Goal: Information Seeking & Learning: Learn about a topic

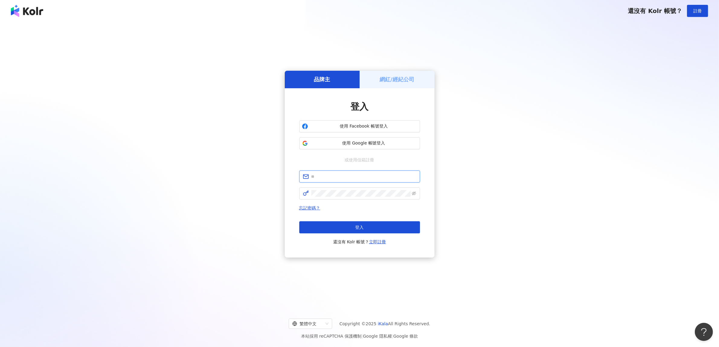
click at [341, 179] on input "text" at bounding box center [363, 176] width 105 height 7
type input "**********"
click button "登入" at bounding box center [359, 227] width 121 height 12
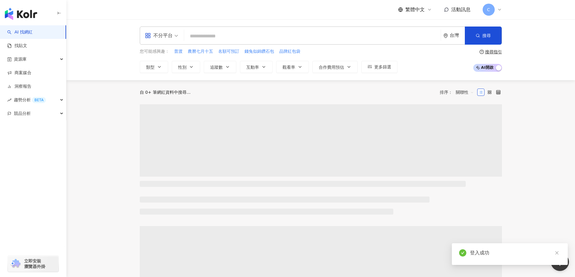
click at [222, 38] on input "search" at bounding box center [313, 35] width 252 height 11
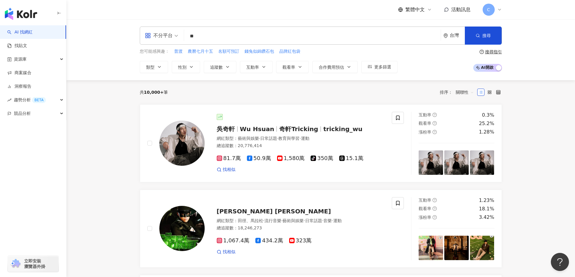
type input "*"
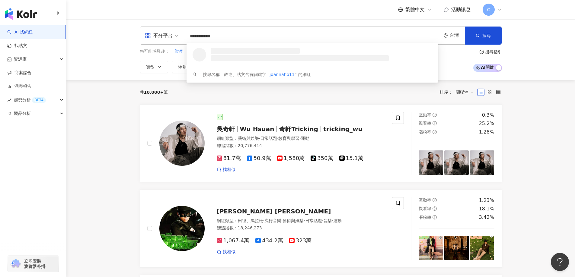
type input "**********"
click at [236, 57] on div "170,364 追蹤者" at bounding box center [239, 57] width 27 height 5
click at [210, 34] on input "search" at bounding box center [313, 35] width 252 height 11
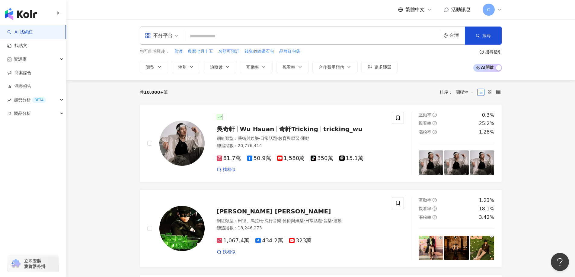
type input "*"
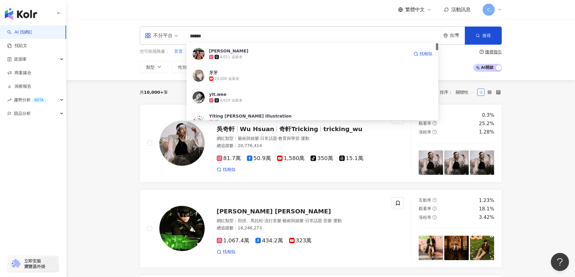
type input "*******"
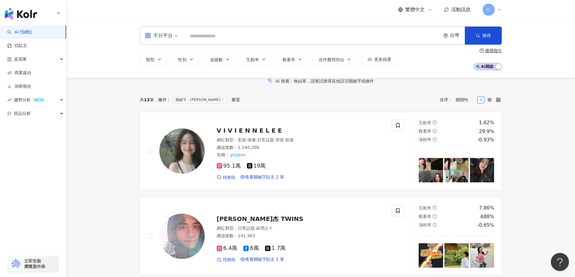
click at [210, 35] on input "search" at bounding box center [313, 35] width 252 height 11
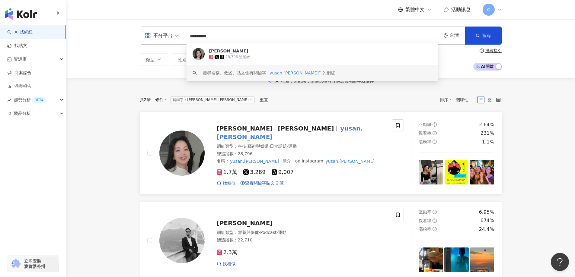
click at [278, 132] on span "Yusan Lin" at bounding box center [306, 128] width 56 height 7
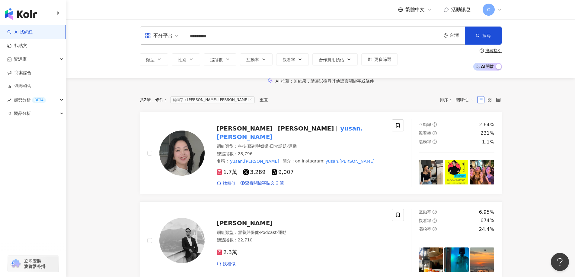
click at [220, 39] on input "*********" at bounding box center [313, 35] width 252 height 11
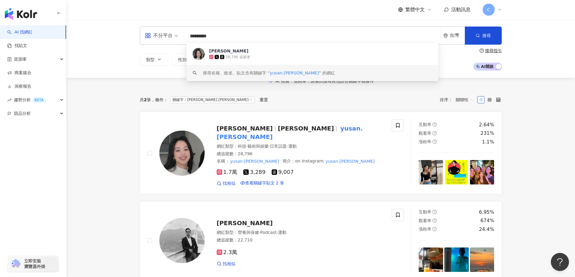
click at [220, 39] on input "*********" at bounding box center [313, 35] width 252 height 11
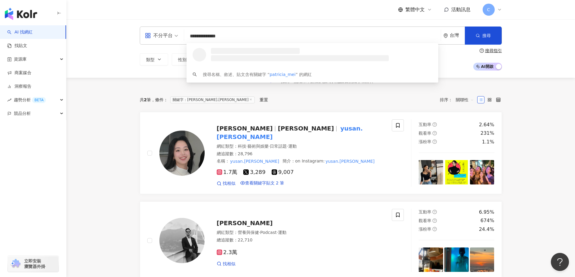
type input "**********"
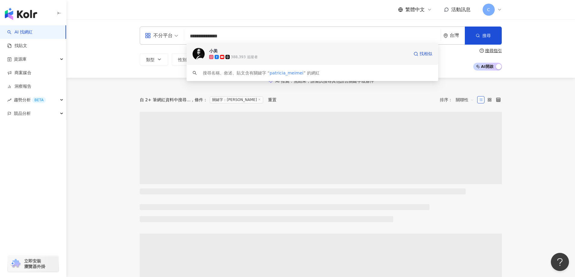
click at [238, 55] on div "388,393 追蹤者" at bounding box center [244, 57] width 27 height 5
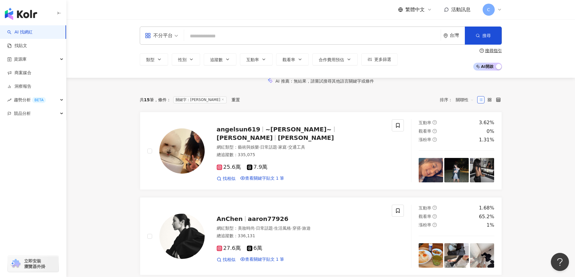
click at [198, 36] on input "search" at bounding box center [313, 35] width 252 height 11
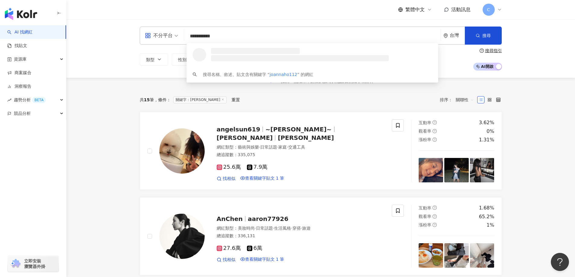
type input "**********"
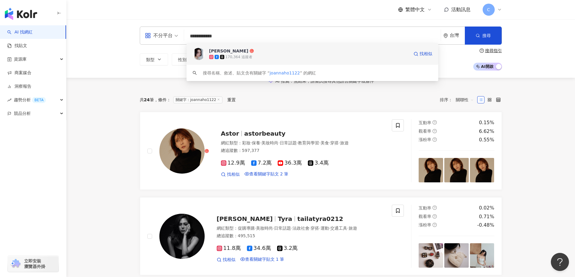
click at [220, 51] on div "小賀 Joanna" at bounding box center [228, 51] width 39 height 6
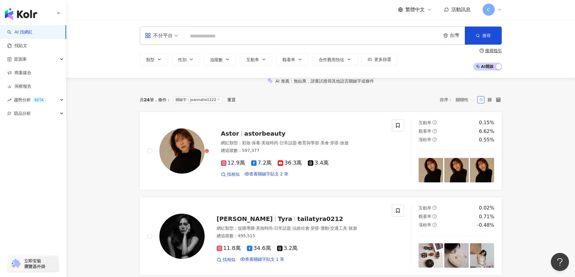
click at [222, 36] on input "search" at bounding box center [313, 35] width 252 height 11
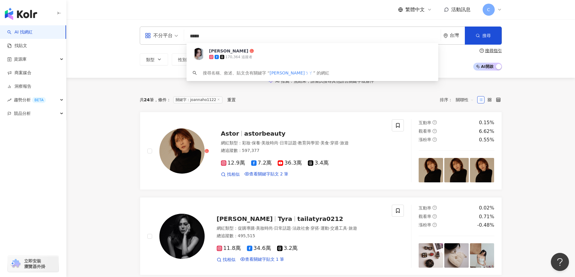
type input "****"
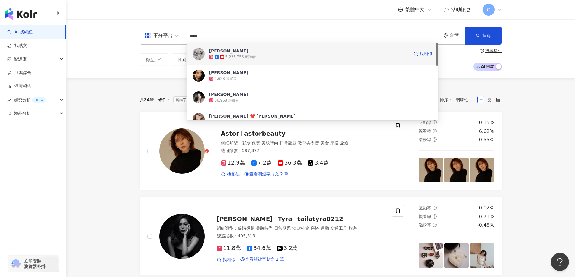
click at [232, 55] on div "5,233,756 追蹤者" at bounding box center [241, 57] width 30 height 5
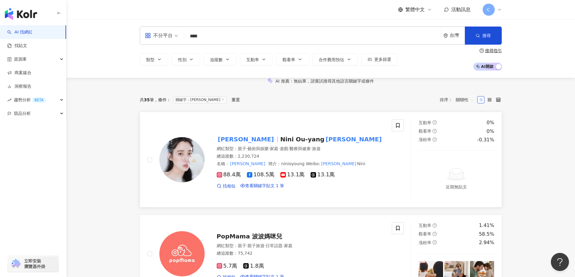
click at [280, 143] on span "Nini Ou-yang" at bounding box center [302, 139] width 44 height 7
click at [214, 39] on input "****" at bounding box center [313, 35] width 252 height 11
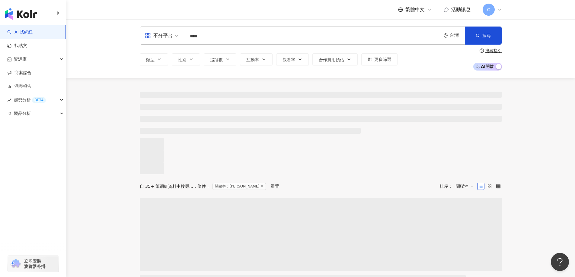
click at [214, 39] on input "****" at bounding box center [313, 35] width 252 height 11
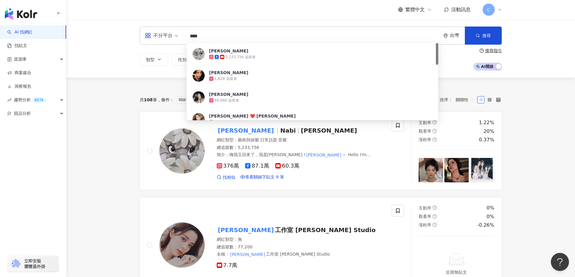
type input "***"
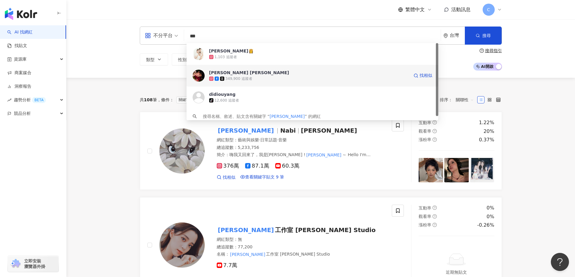
click at [243, 76] on div "349,900 追蹤者" at bounding box center [309, 79] width 200 height 6
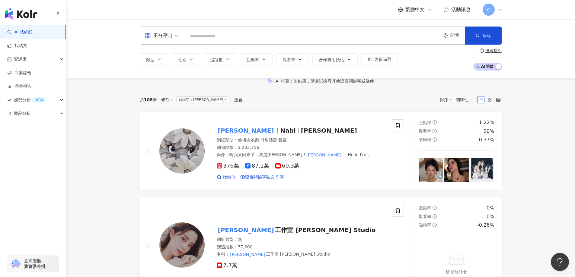
click at [230, 36] on input "search" at bounding box center [313, 35] width 252 height 11
click at [274, 37] on input "search" at bounding box center [313, 35] width 252 height 11
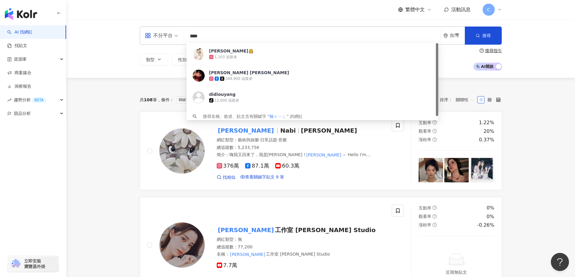
type input "**"
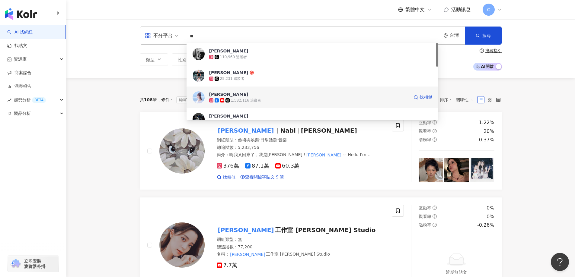
click at [233, 94] on span "簡廷芮" at bounding box center [309, 94] width 200 height 6
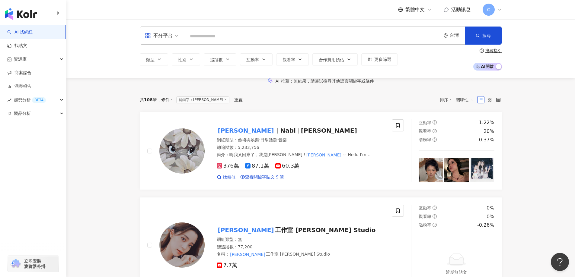
click at [219, 37] on input "search" at bounding box center [313, 35] width 252 height 11
type input "**"
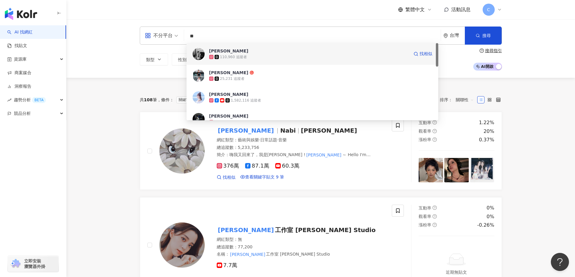
click at [243, 54] on div "110,960 追蹤者" at bounding box center [309, 57] width 200 height 6
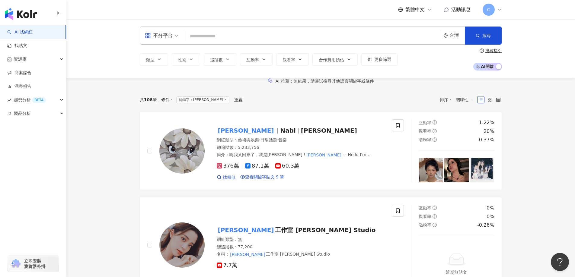
click at [228, 36] on input "search" at bounding box center [313, 35] width 252 height 11
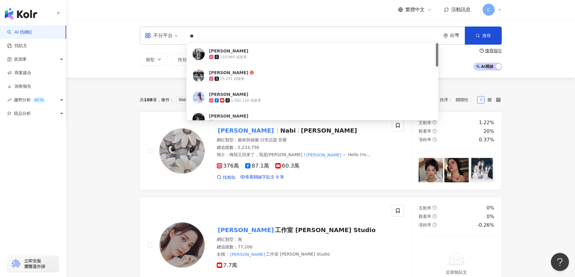
type input "*"
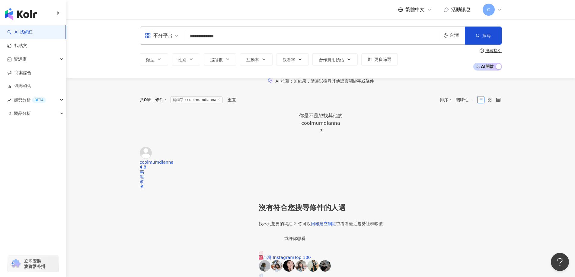
type input "**********"
click at [343, 127] on div "coolmumdianna" at bounding box center [320, 124] width 43 height 8
click at [140, 165] on div "coolmumdianna" at bounding box center [140, 162] width 0 height 5
click at [232, 36] on input "**********" at bounding box center [313, 35] width 252 height 11
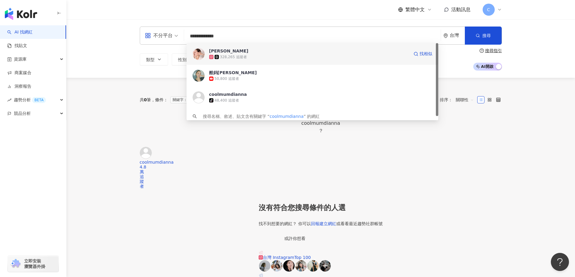
click at [253, 58] on div "328,265 追蹤者" at bounding box center [309, 57] width 200 height 6
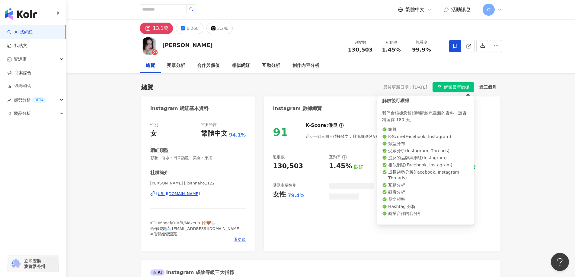
click at [453, 87] on span "解鎖最新數據" at bounding box center [456, 88] width 25 height 10
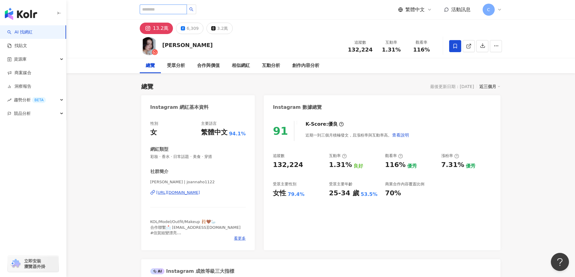
click at [181, 8] on input "search" at bounding box center [163, 10] width 47 height 10
type input "**********"
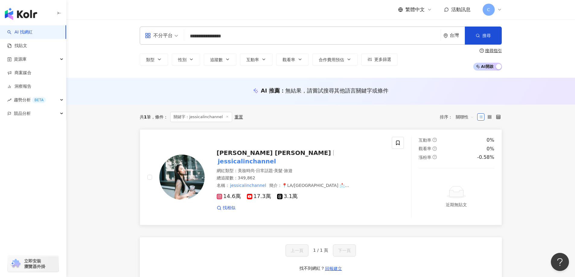
click at [277, 157] on mark "jessicalinchannel" at bounding box center [247, 162] width 61 height 10
click at [268, 158] on mark "jessicalinchannel" at bounding box center [247, 162] width 61 height 10
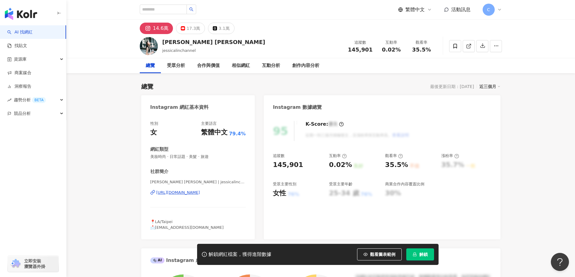
click at [424, 254] on span "解鎖" at bounding box center [423, 254] width 8 height 5
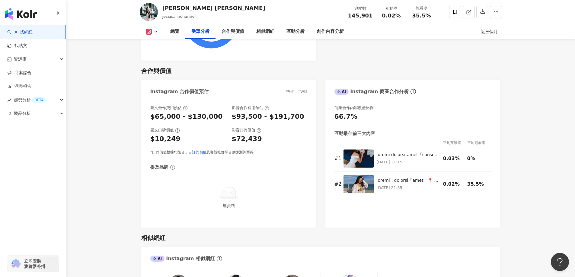
scroll to position [845, 0]
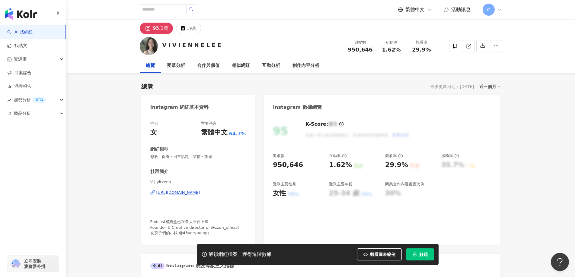
click at [415, 255] on icon "lock" at bounding box center [414, 255] width 3 height 4
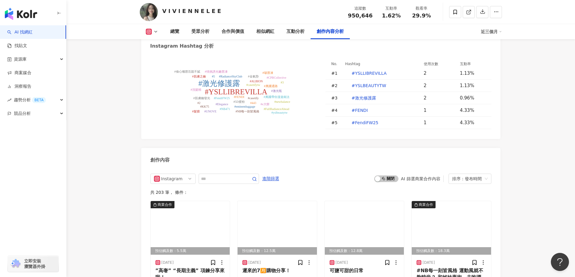
scroll to position [1872, 0]
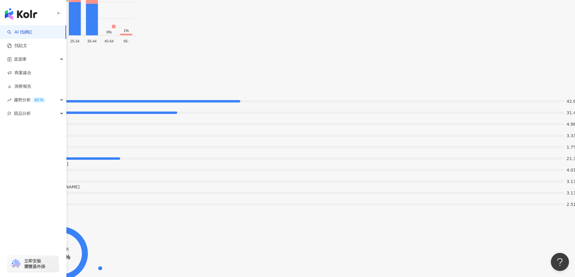
scroll to position [996, 0]
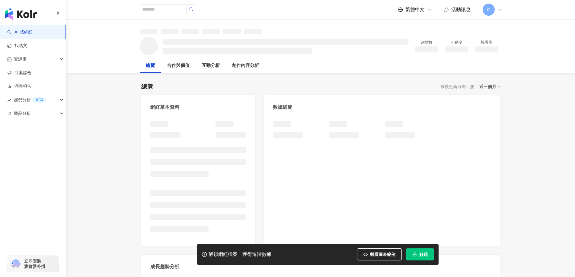
click at [423, 257] on span "解鎖" at bounding box center [423, 254] width 8 height 5
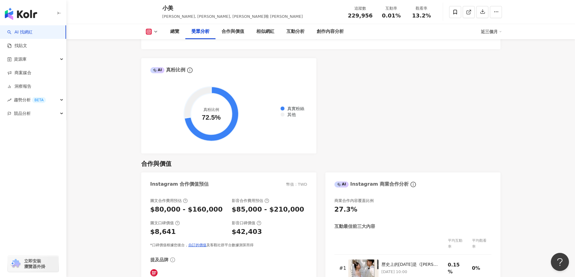
scroll to position [755, 0]
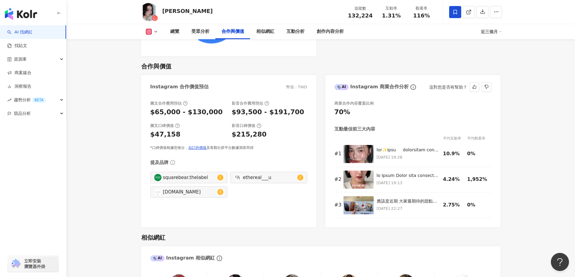
scroll to position [802, 0]
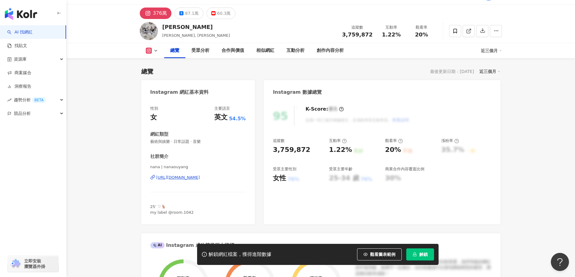
scroll to position [30, 0]
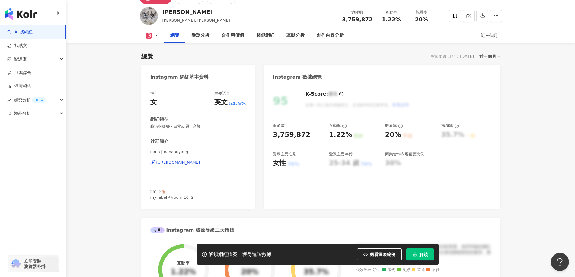
click at [425, 254] on span "解鎖" at bounding box center [423, 254] width 8 height 5
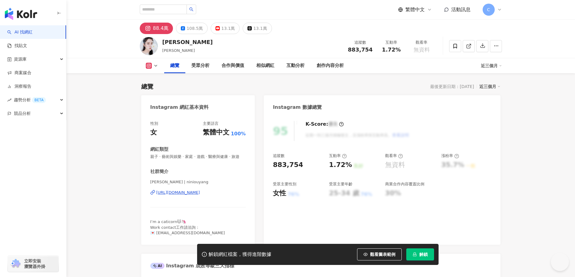
click at [422, 254] on span "解鎖" at bounding box center [423, 254] width 8 height 5
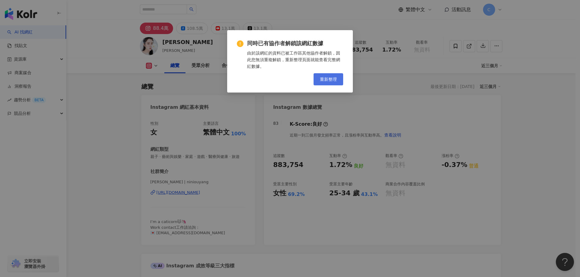
click at [318, 75] on button "重新整理" at bounding box center [328, 79] width 30 height 12
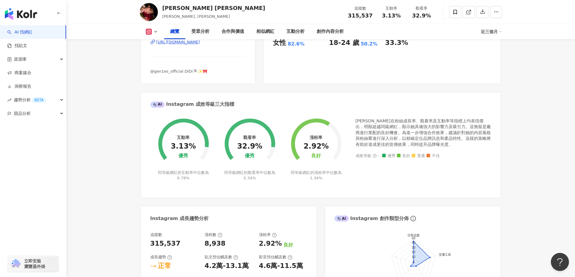
scroll to position [121, 0]
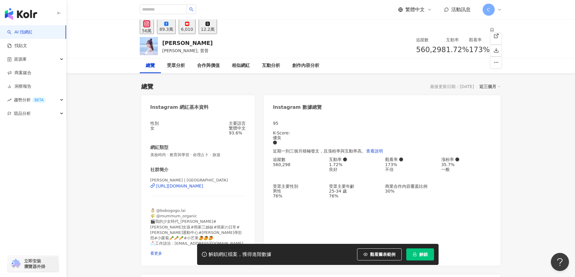
click at [420, 256] on span "解鎖" at bounding box center [423, 254] width 8 height 5
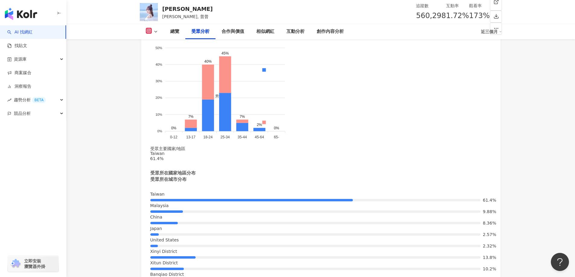
scroll to position [664, 0]
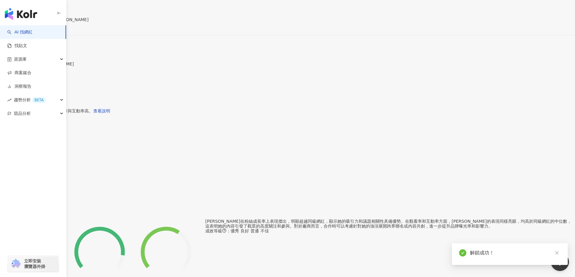
scroll to position [966, 0]
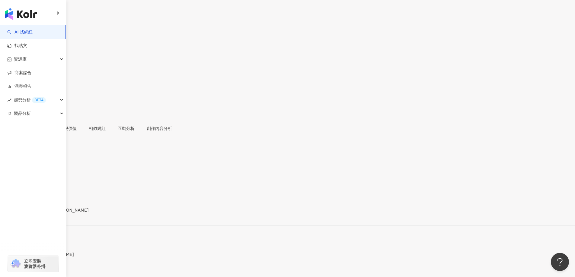
scroll to position [0, 0]
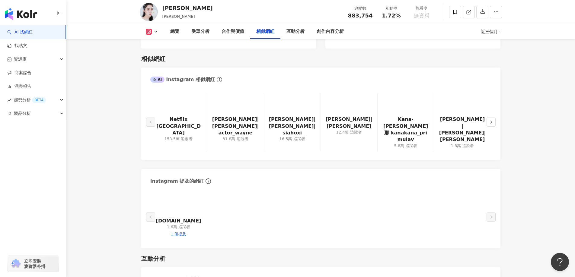
scroll to position [966, 0]
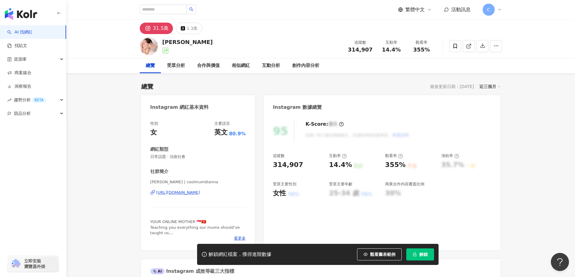
click at [425, 254] on span "解鎖" at bounding box center [423, 254] width 8 height 5
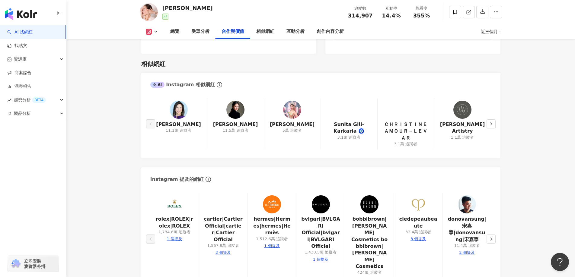
scroll to position [906, 0]
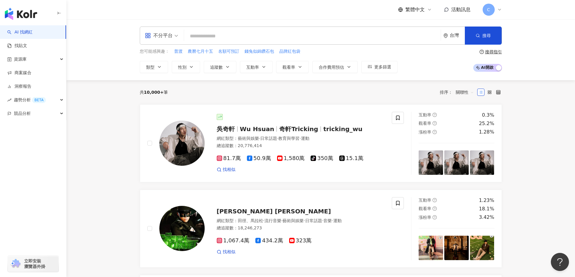
click at [234, 40] on input "search" at bounding box center [313, 35] width 252 height 11
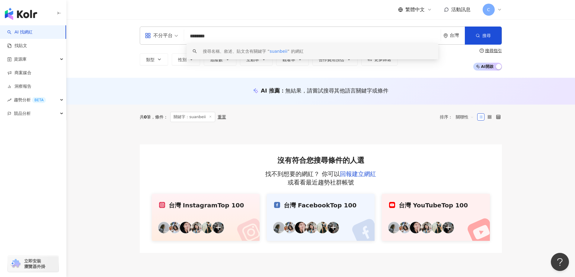
click at [279, 51] on span "suanbeii" at bounding box center [279, 51] width 18 height 5
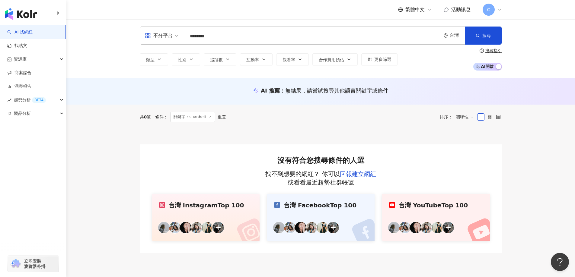
click at [220, 37] on input "********" at bounding box center [313, 35] width 252 height 11
type input "*********"
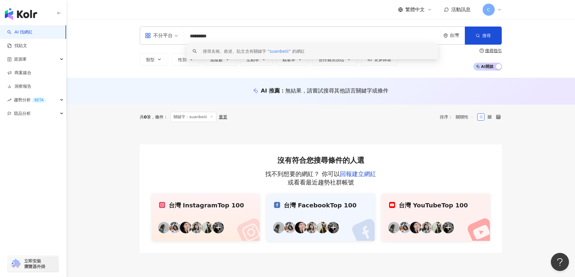
click at [287, 52] on span "suanbeiii" at bounding box center [279, 51] width 19 height 5
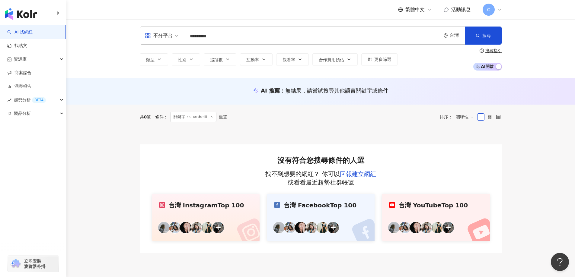
click at [213, 208] on div "台灣 Instagram Top 100" at bounding box center [205, 205] width 93 height 8
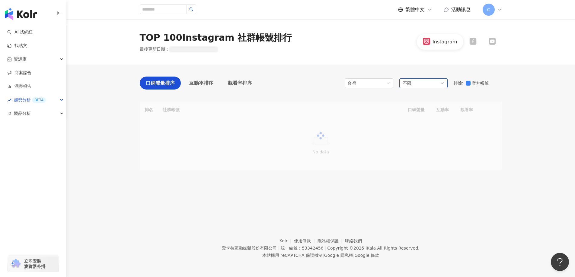
click at [428, 81] on div "不限" at bounding box center [423, 83] width 48 height 10
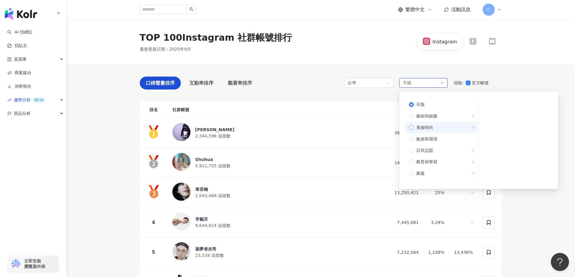
click at [438, 125] on span "美妝時尚" at bounding box center [444, 127] width 61 height 7
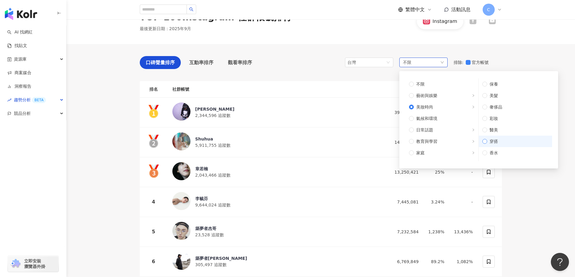
scroll to position [30, 0]
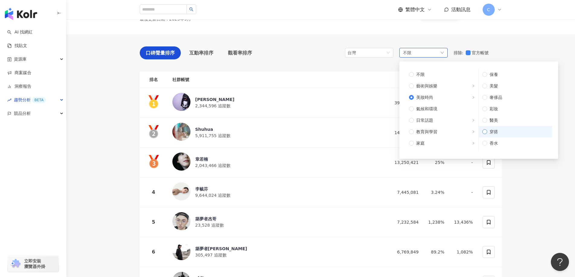
click at [499, 133] on span "穿搭" at bounding box center [517, 132] width 61 height 7
click at [503, 75] on span "保養" at bounding box center [517, 74] width 61 height 7
click at [503, 133] on span "穿搭" at bounding box center [517, 132] width 61 height 7
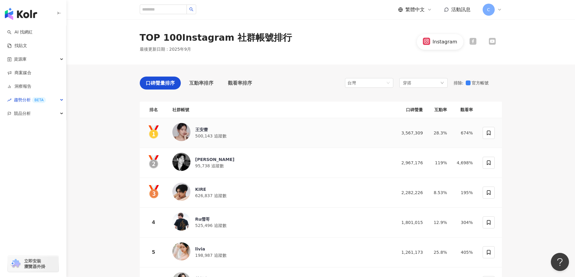
click at [200, 131] on div "王安蕾" at bounding box center [210, 130] width 31 height 6
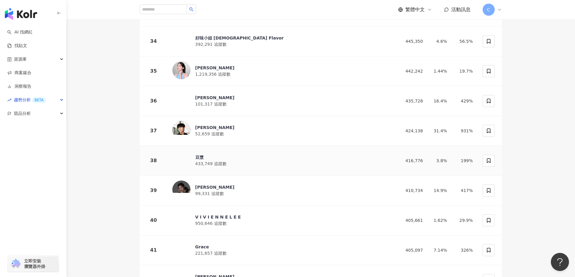
scroll to position [1087, 0]
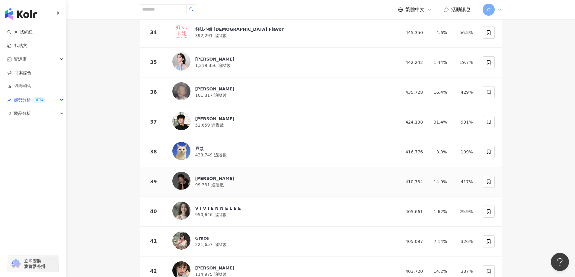
click at [202, 176] on div "林品馨" at bounding box center [214, 179] width 39 height 6
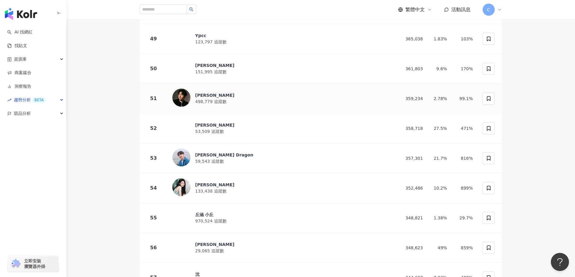
scroll to position [1540, 0]
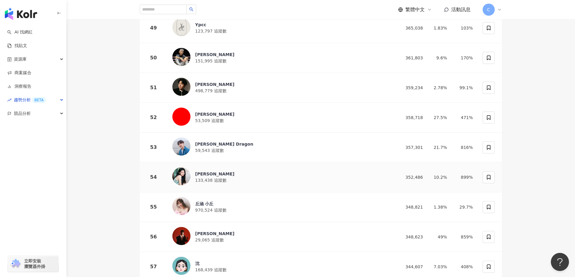
click at [199, 171] on div "蔡旻" at bounding box center [214, 174] width 39 height 6
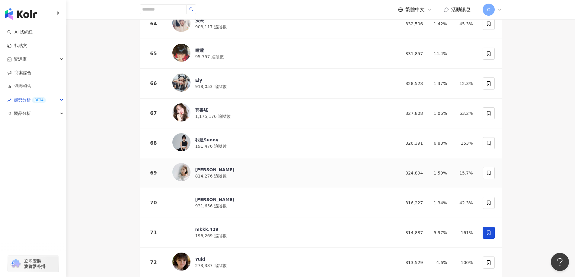
scroll to position [1993, 0]
click at [201, 163] on div "周曉涵 814,276 追蹤數" at bounding box center [279, 173] width 215 height 20
click at [199, 197] on div "紀卜心" at bounding box center [214, 200] width 39 height 6
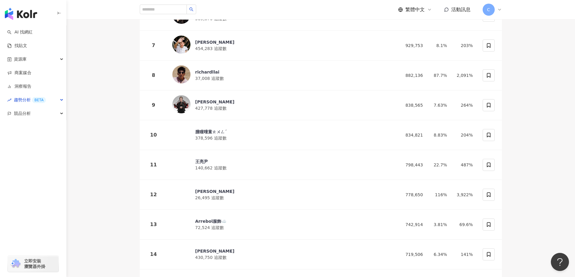
scroll to position [0, 0]
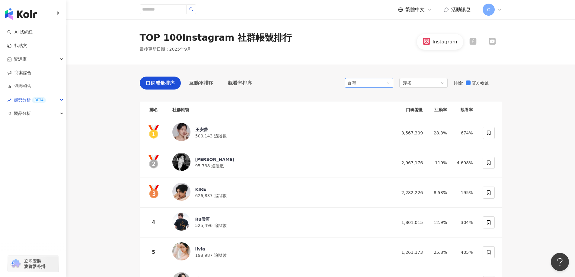
click at [370, 80] on span "台灣" at bounding box center [368, 82] width 43 height 9
click at [357, 115] on div "香港" at bounding box center [360, 116] width 20 height 7
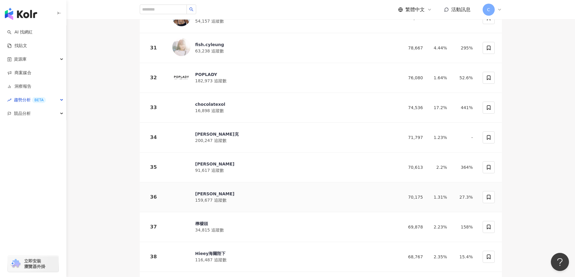
scroll to position [996, 0]
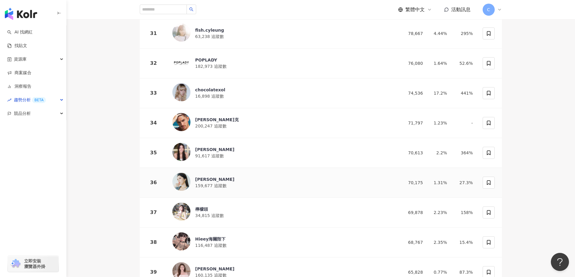
click at [213, 177] on div "楊帆 Krystal" at bounding box center [214, 180] width 39 height 6
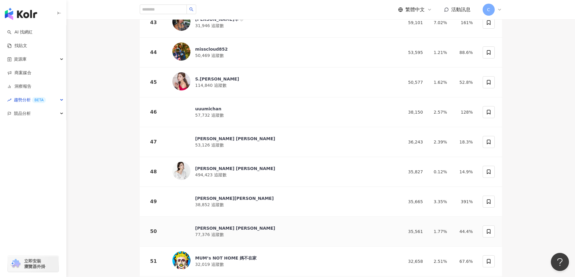
scroll to position [1419, 0]
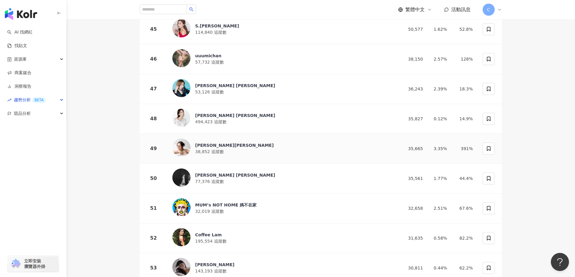
click at [214, 142] on div "Yu Chiu趙頌茹" at bounding box center [234, 145] width 78 height 6
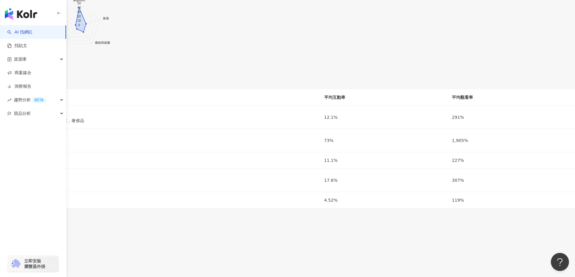
scroll to position [574, 0]
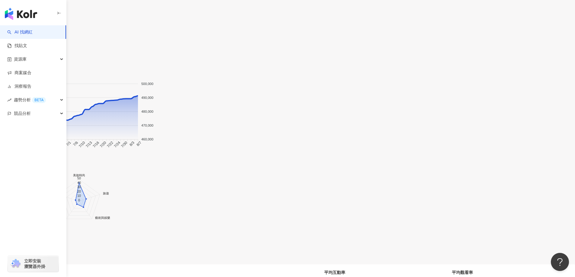
copy div "王安蕾"
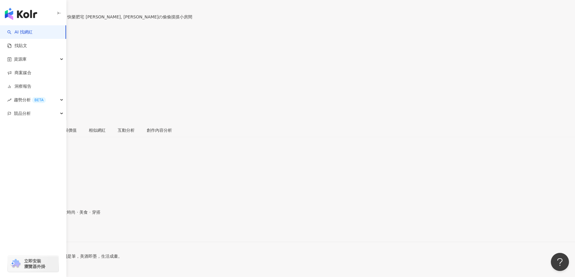
scroll to position [0, 0]
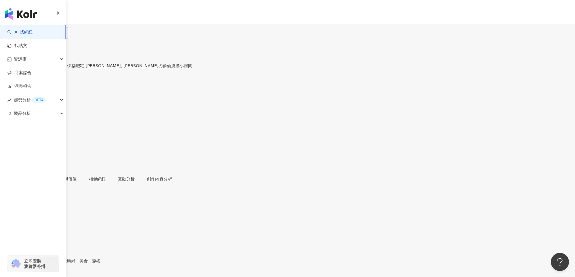
click at [53, 277] on div "[URL][DOMAIN_NAME]" at bounding box center [29, 281] width 47 height 5
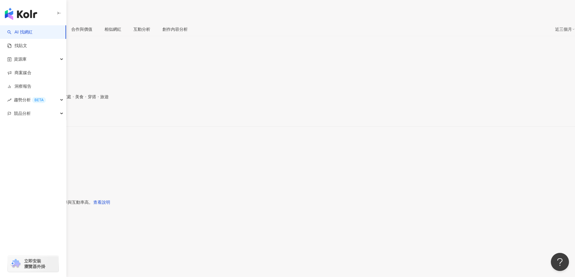
scroll to position [242, 0]
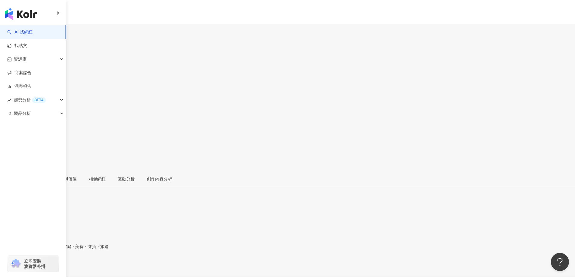
click at [207, 259] on div "品馨 SHIN | pinshin_ [URL][DOMAIN_NAME]" at bounding box center [287, 271] width 575 height 25
click at [53, 264] on div "[URL][DOMAIN_NAME]" at bounding box center [29, 266] width 47 height 5
click at [53, 277] on div "https://www.instagram.com/tsmivi/" at bounding box center [29, 281] width 47 height 5
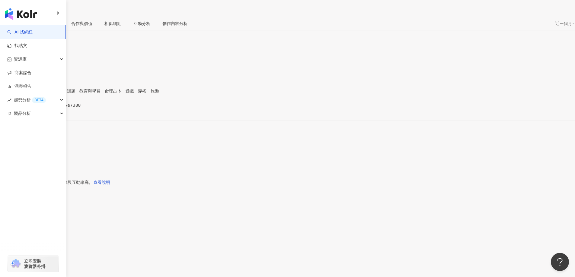
scroll to position [302, 0]
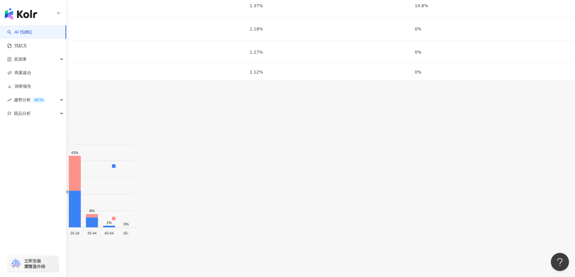
scroll to position [906, 0]
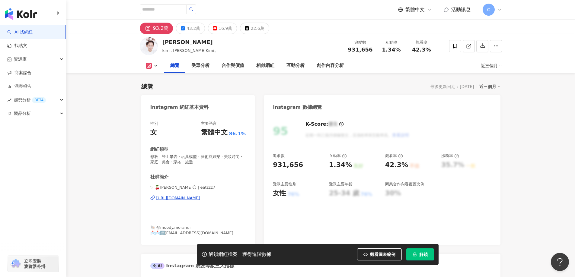
click at [186, 199] on div "https://www.instagram.com/eatzzz7/" at bounding box center [178, 198] width 44 height 5
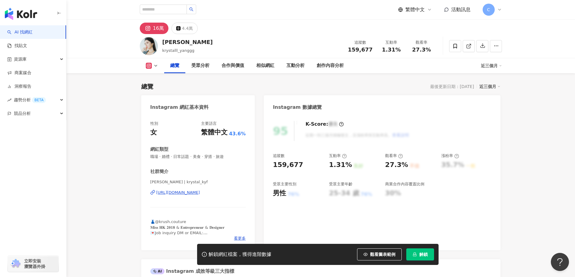
click at [200, 195] on div "https://www.instagram.com/krystal_kyf/" at bounding box center [178, 192] width 44 height 5
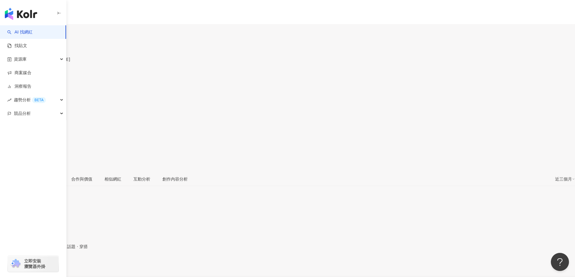
scroll to position [60, 0]
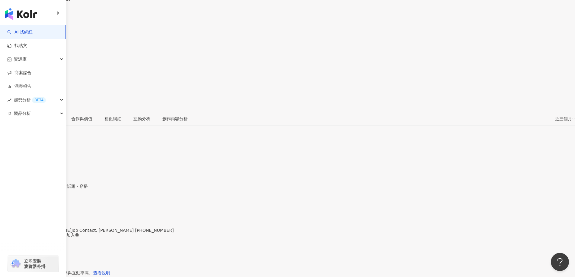
click at [53, 203] on div "[URL][DOMAIN_NAME]" at bounding box center [29, 205] width 47 height 5
